Goal: Task Accomplishment & Management: Complete application form

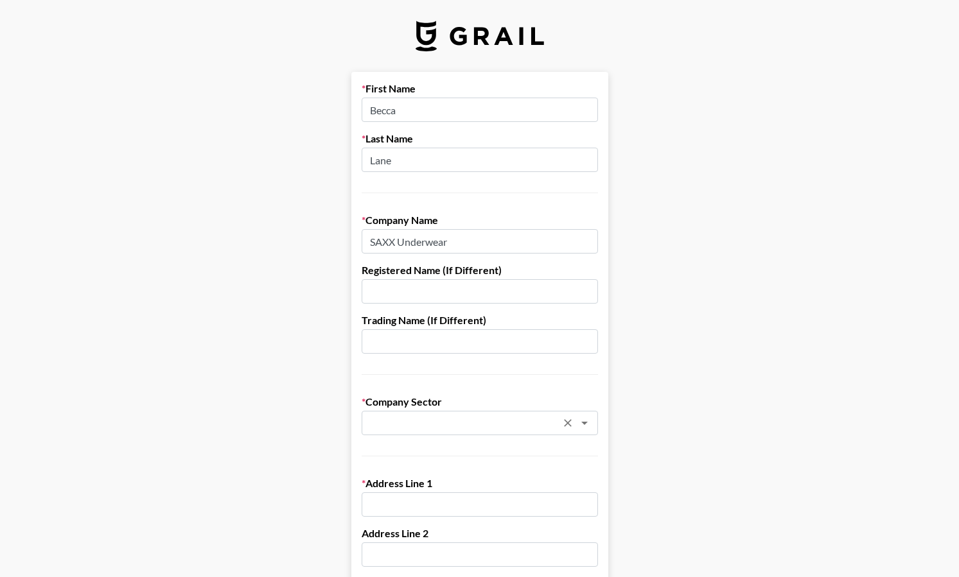
click at [461, 428] on input "text" at bounding box center [462, 423] width 187 height 15
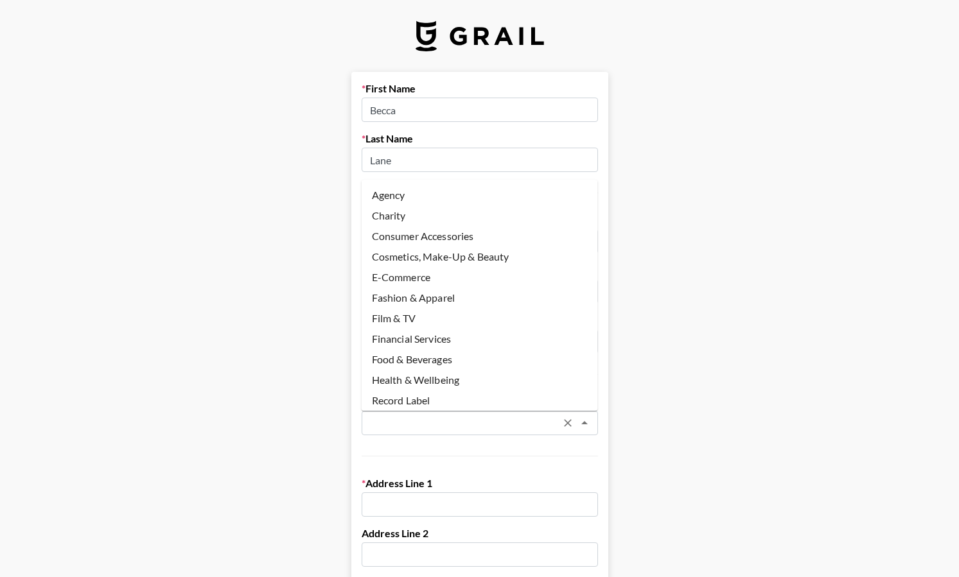
click at [501, 287] on li "E-Commerce" at bounding box center [480, 277] width 236 height 21
type input "E-Commerce"
click at [484, 423] on input "E-Commerce" at bounding box center [462, 423] width 187 height 15
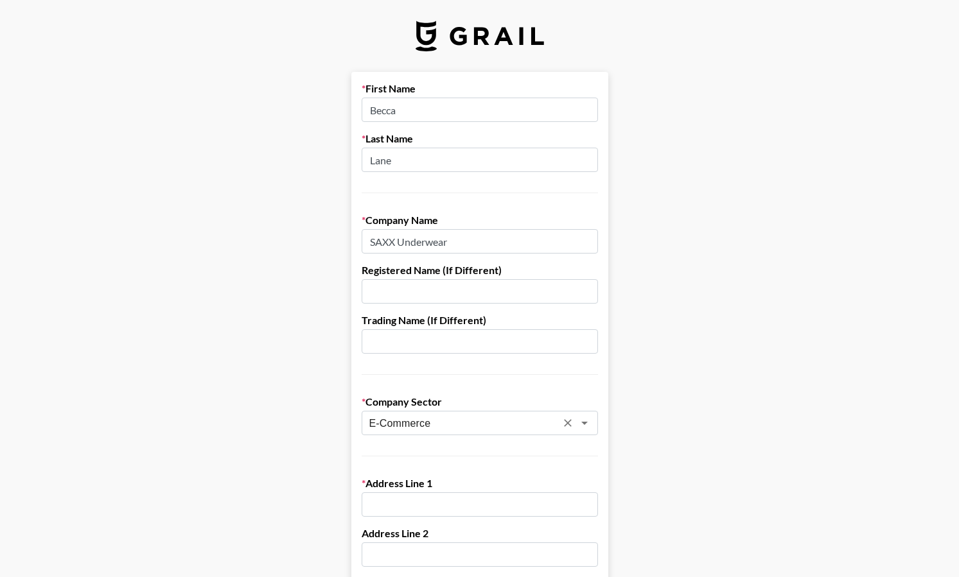
click at [434, 427] on input "E-Commerce" at bounding box center [462, 423] width 187 height 15
click at [572, 426] on icon "Clear" at bounding box center [567, 423] width 13 height 13
click at [588, 421] on icon "Open" at bounding box center [584, 423] width 15 height 15
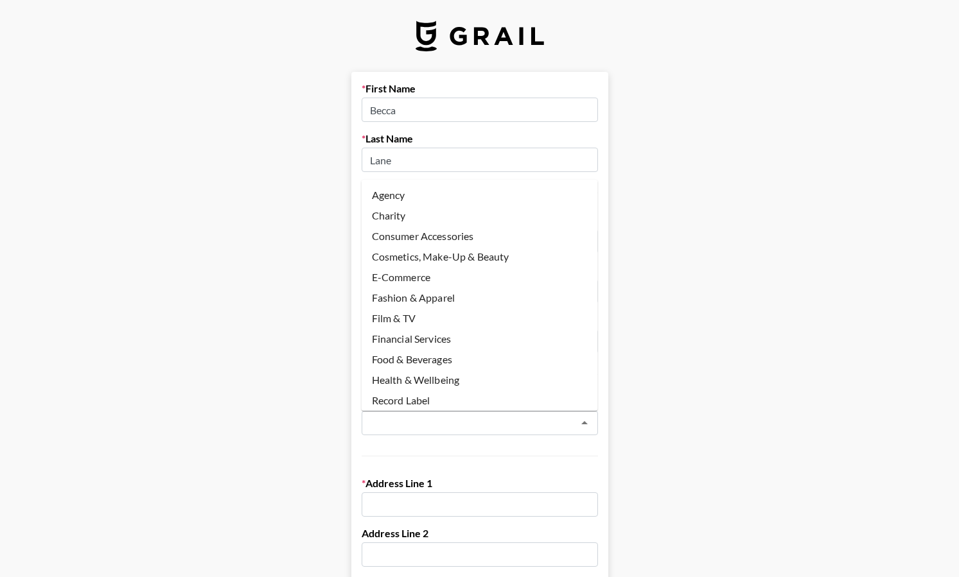
click at [466, 292] on li "Fashion & Apparel" at bounding box center [480, 298] width 236 height 21
type input "Fashion & Apparel"
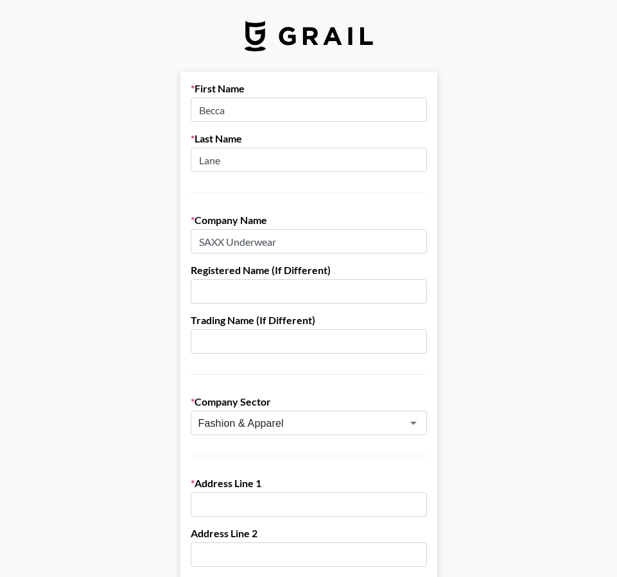
click at [259, 507] on input "text" at bounding box center [309, 505] width 236 height 24
type input "68 West 5th Ave"
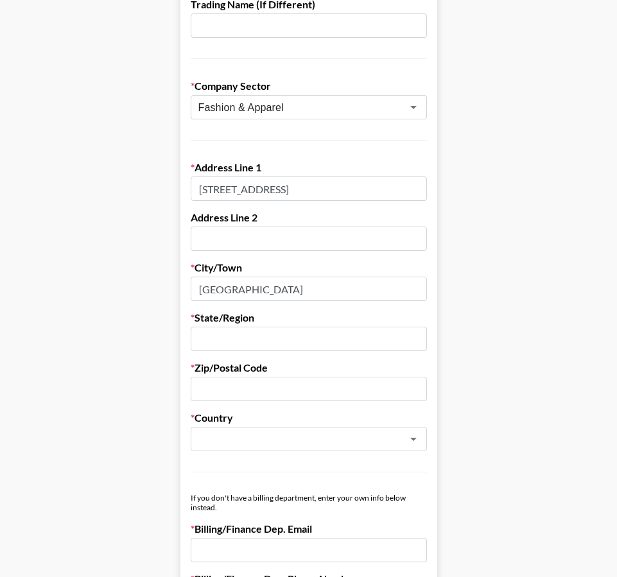
type input "Vancouver"
type input "BC"
type input "V5Y1h^"
click at [260, 444] on input "text" at bounding box center [291, 439] width 187 height 15
click at [276, 466] on li "Canada" at bounding box center [309, 467] width 236 height 21
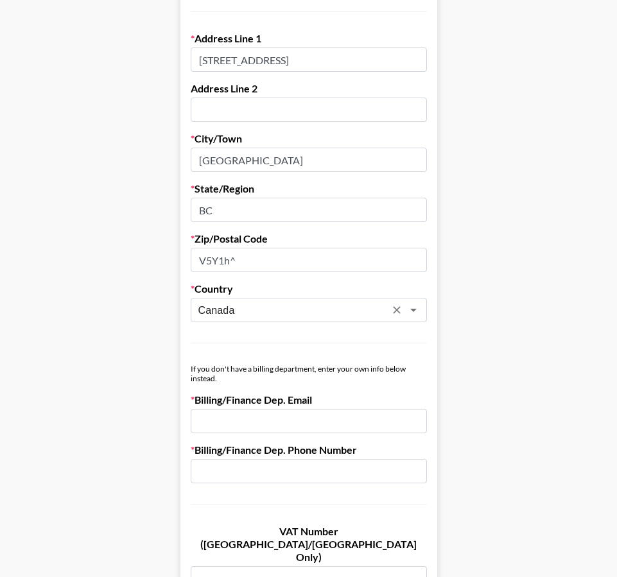
scroll to position [446, 0]
type input "Canada"
click at [318, 419] on input "email" at bounding box center [309, 421] width 236 height 24
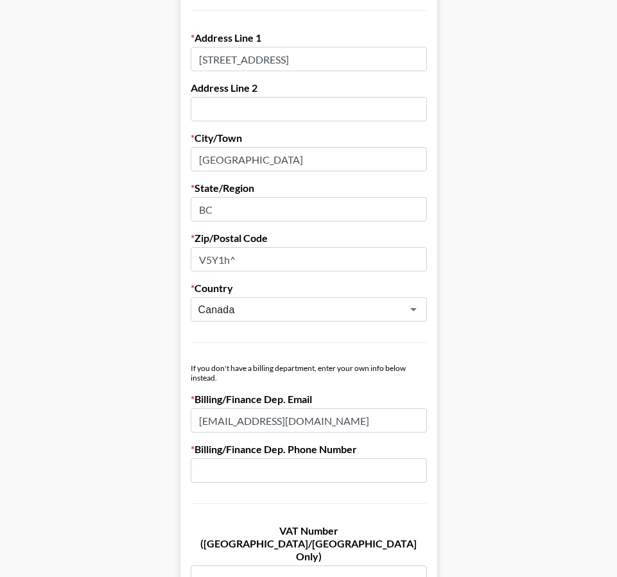
type input "becca@allatoncestudio.com"
type input "3607429936"
click at [160, 426] on main "First Name Becca Last Name Lane Company Name SAXX Underwear Registered Name (If…" at bounding box center [308, 180] width 597 height 1109
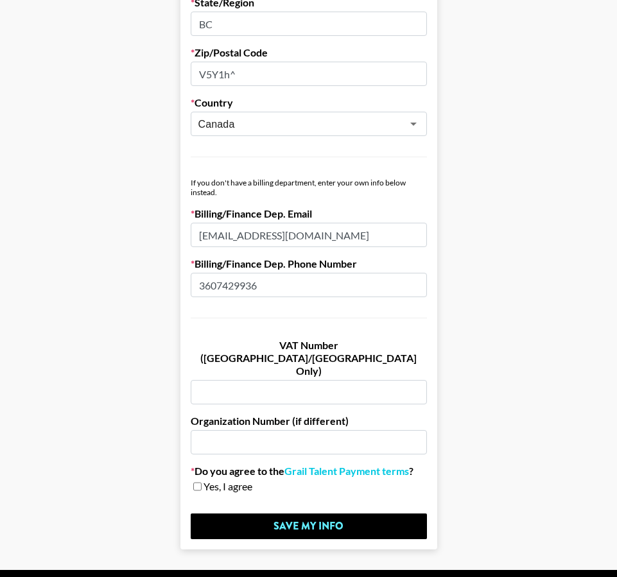
scroll to position [650, 0]
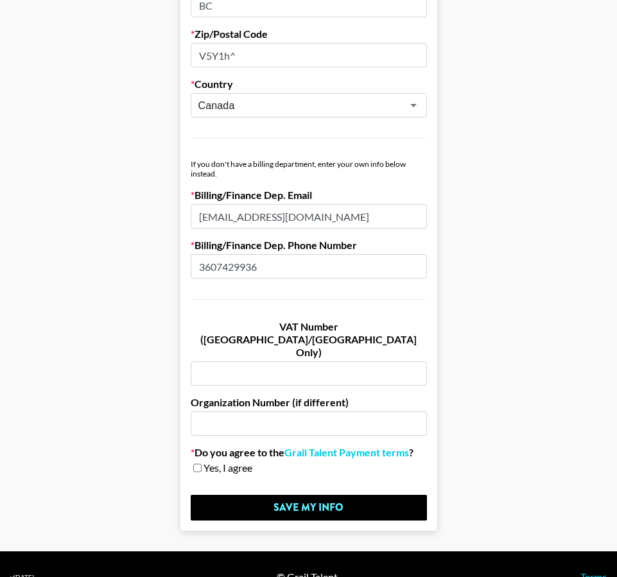
click at [204, 462] on span "Yes, I agree" at bounding box center [228, 468] width 49 height 13
click at [196, 464] on input "checkbox" at bounding box center [197, 468] width 8 height 9
checkbox input "true"
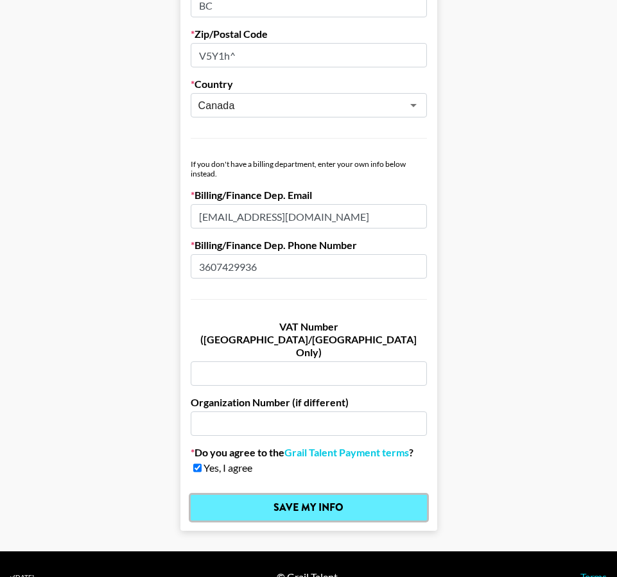
click at [217, 495] on input "Save My Info" at bounding box center [309, 508] width 236 height 26
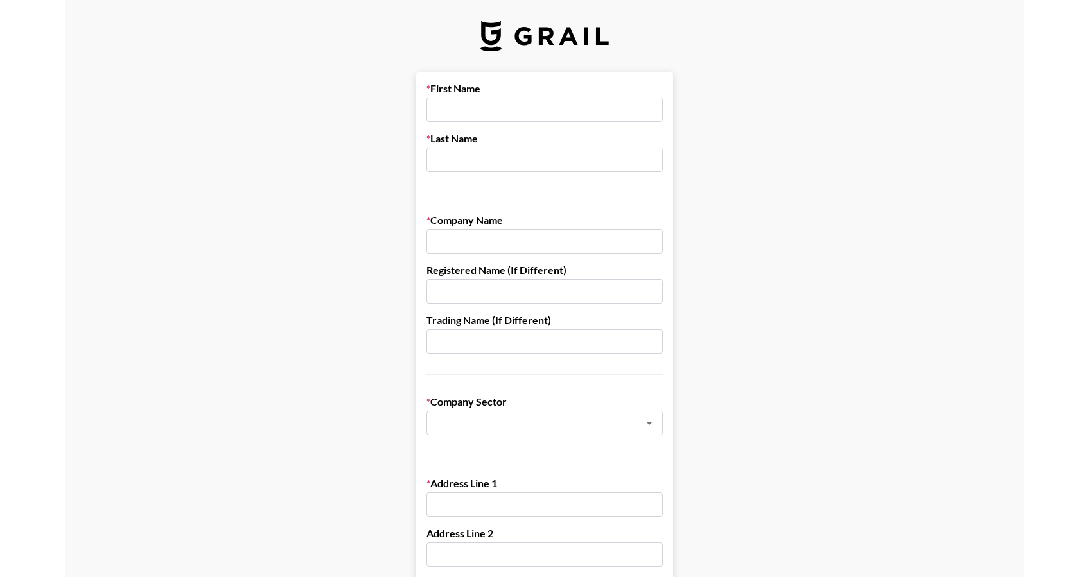
scroll to position [398, 0]
